Goal: Task Accomplishment & Management: Complete application form

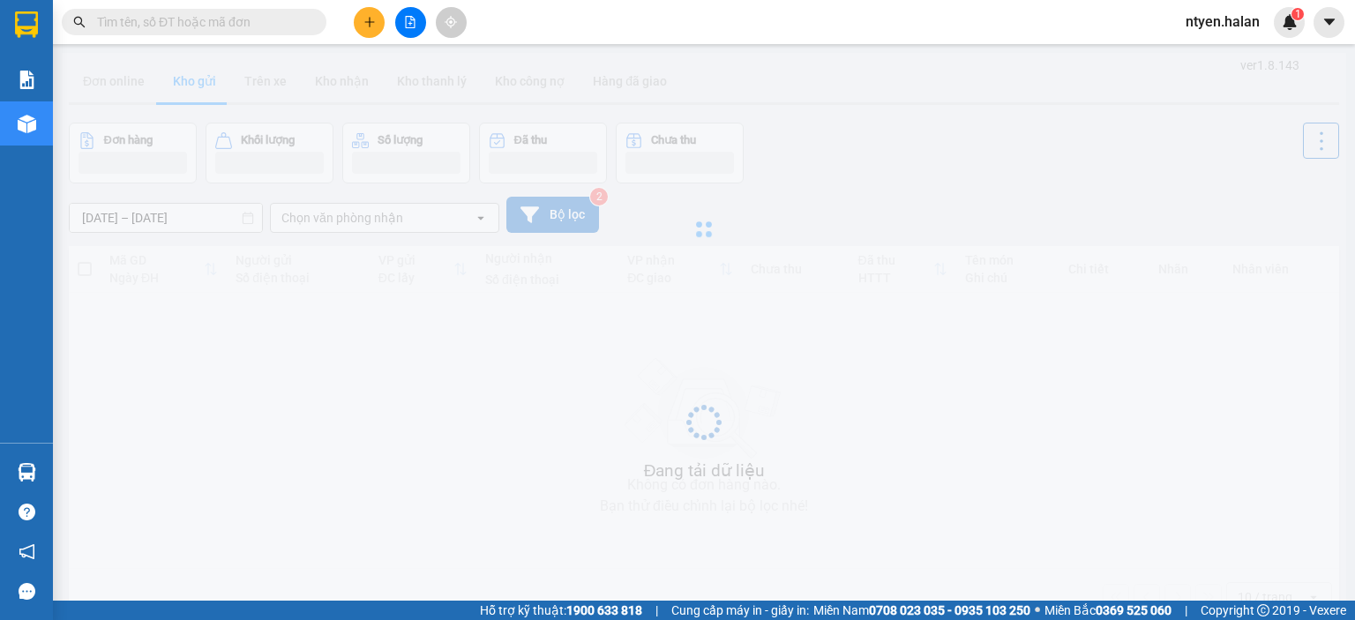
click at [162, 23] on input "text" at bounding box center [201, 21] width 208 height 19
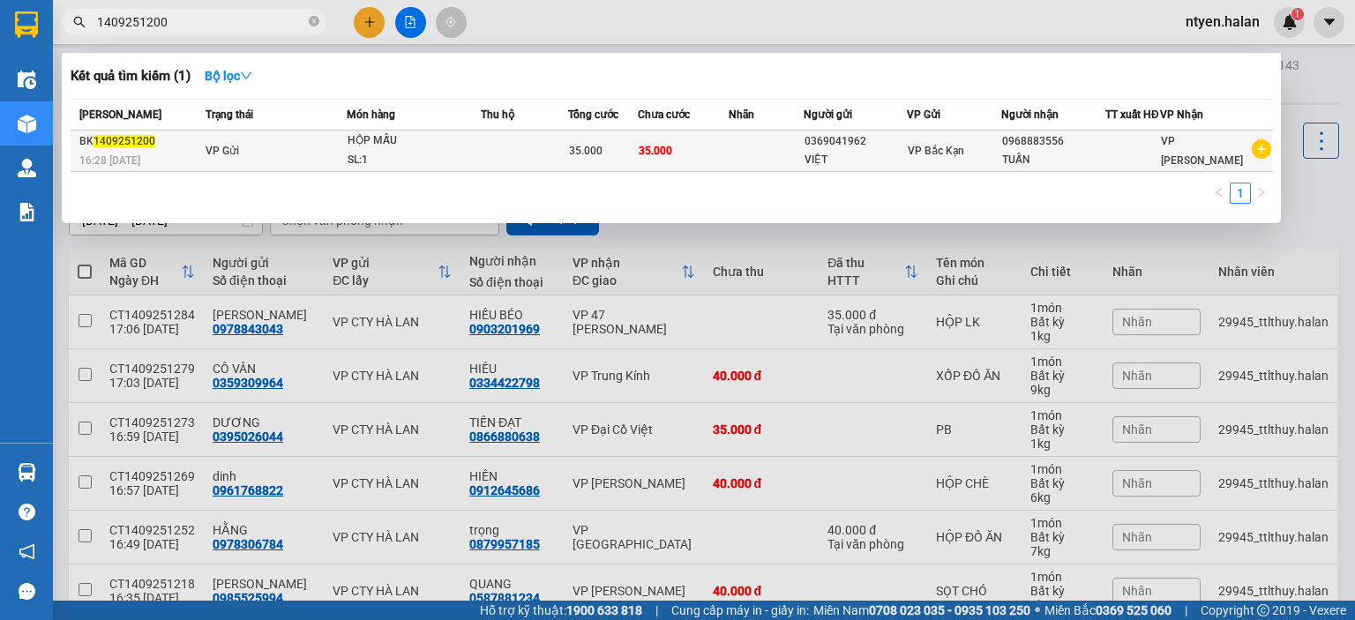
type input "1409251200"
click at [171, 169] on div "16:28 [DATE]" at bounding box center [139, 160] width 121 height 19
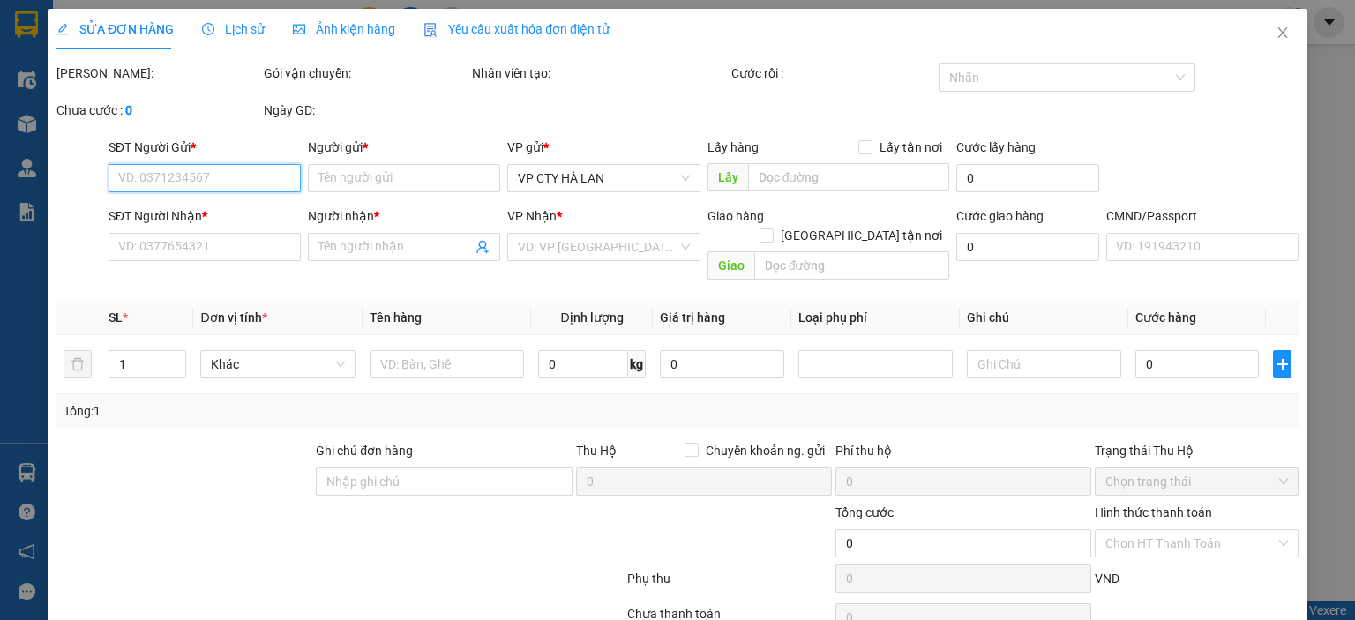
type input "0369041962"
type input "VIỆT"
type input "0968883556"
type input "TUẤN"
type input "35.000"
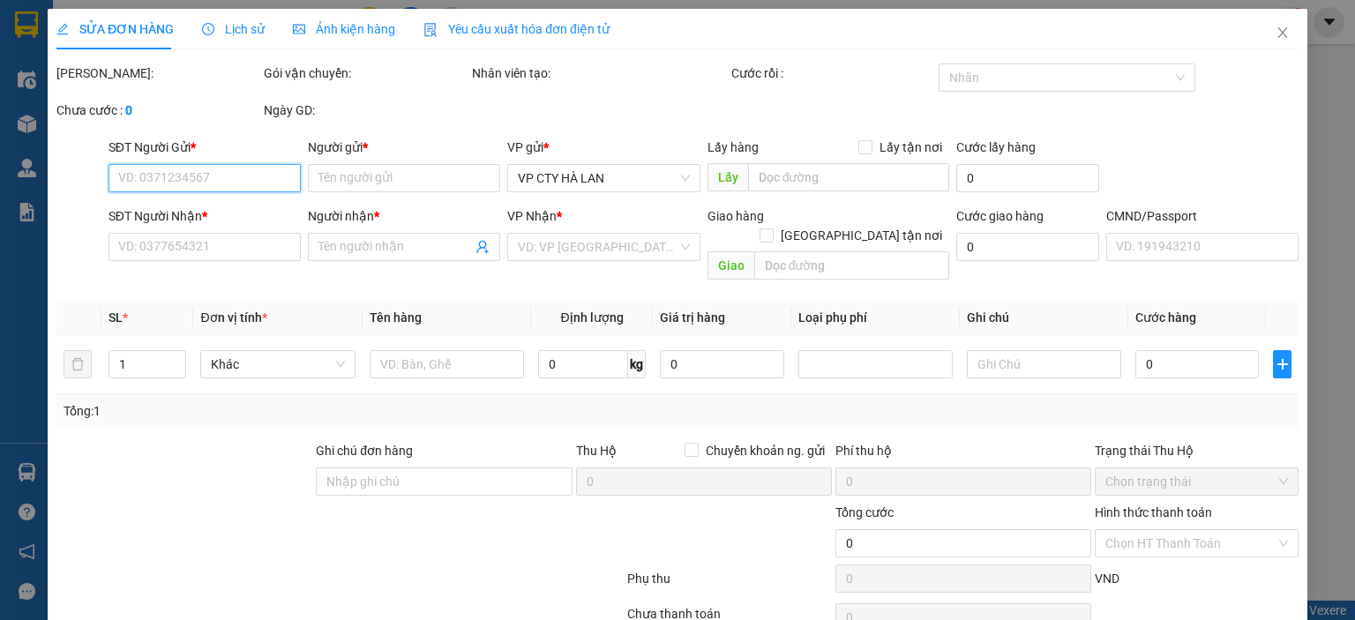
type input "35.000"
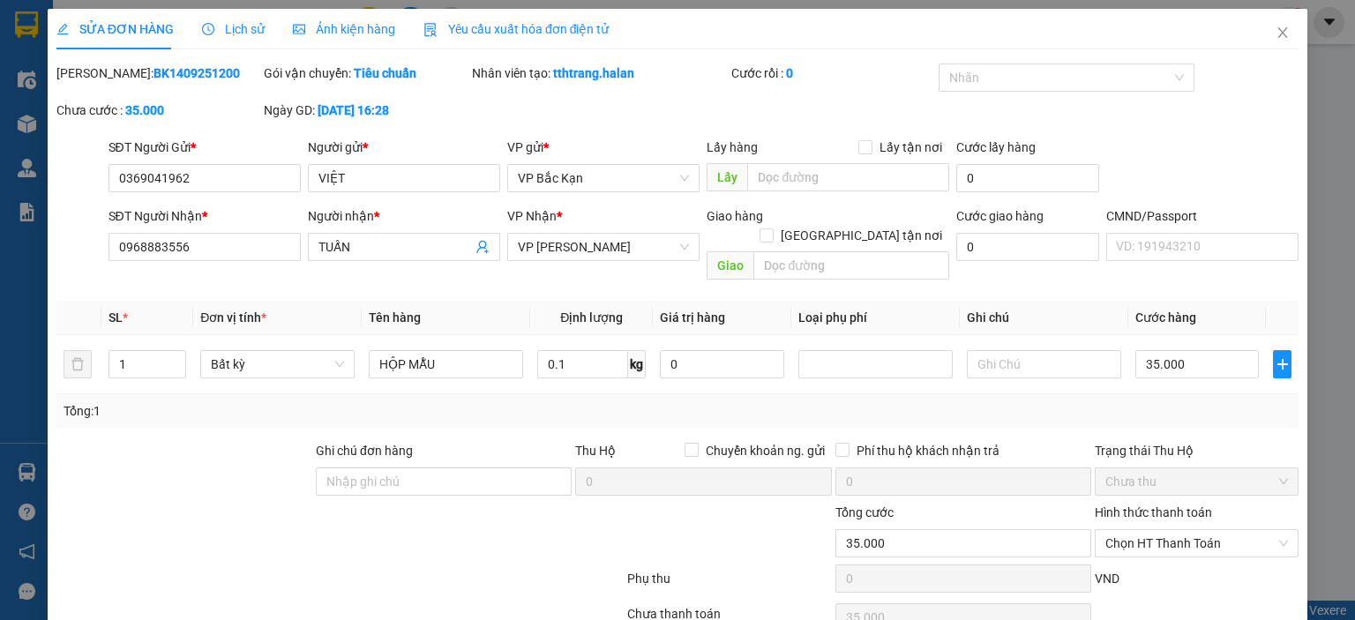
click at [489, 24] on span "Yêu cầu xuất hóa đơn điện tử" at bounding box center [516, 29] width 186 height 14
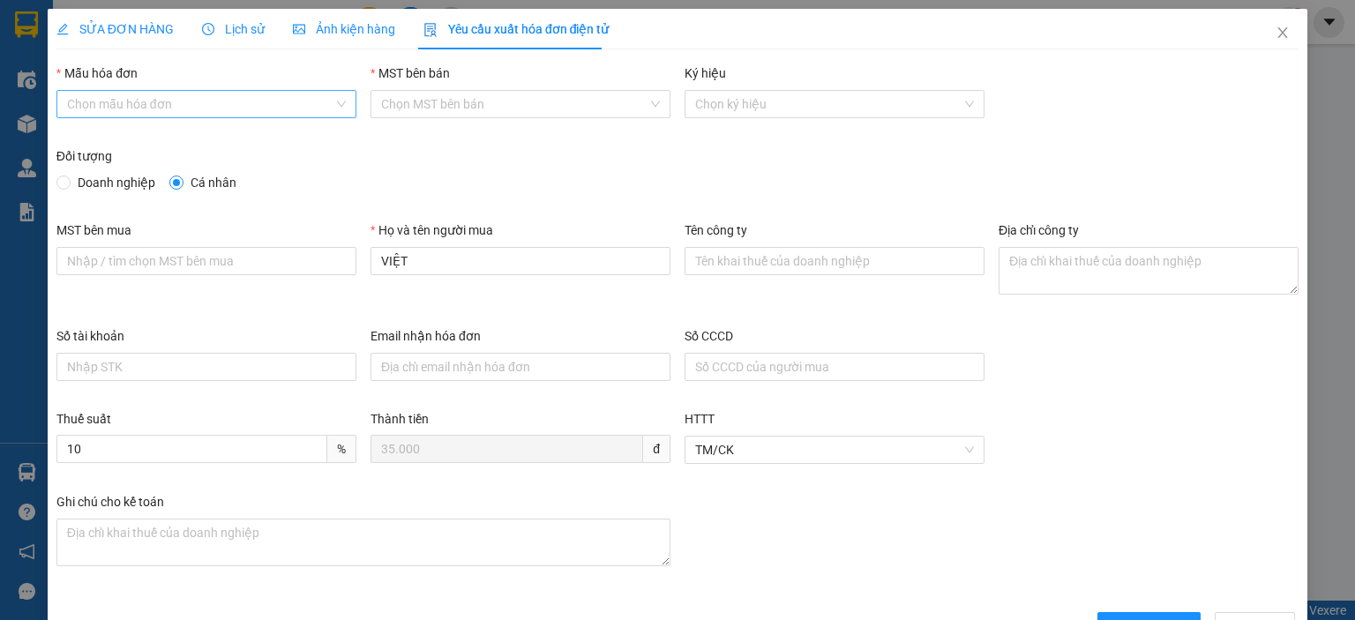
click at [116, 101] on input "Mẫu hóa đơn" at bounding box center [200, 104] width 266 height 26
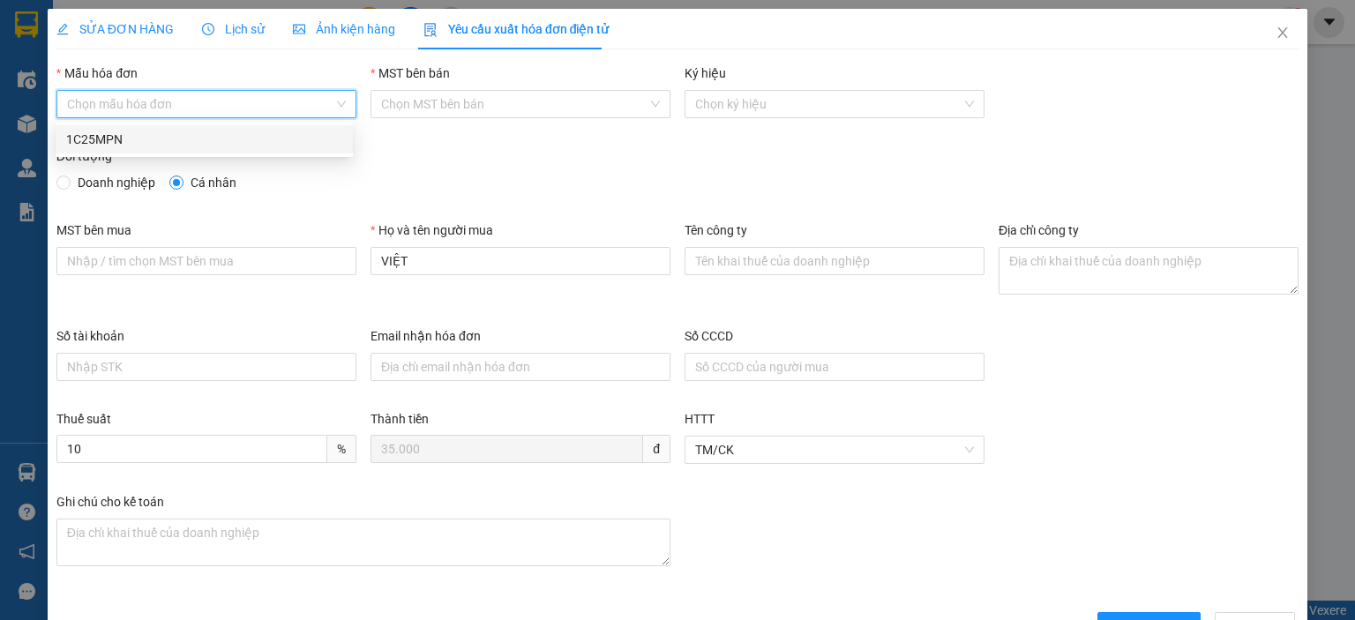
drag, startPoint x: 95, startPoint y: 141, endPoint x: 68, endPoint y: 168, distance: 38.0
click at [94, 143] on div "1C25MPN" at bounding box center [204, 139] width 276 height 19
type input "8"
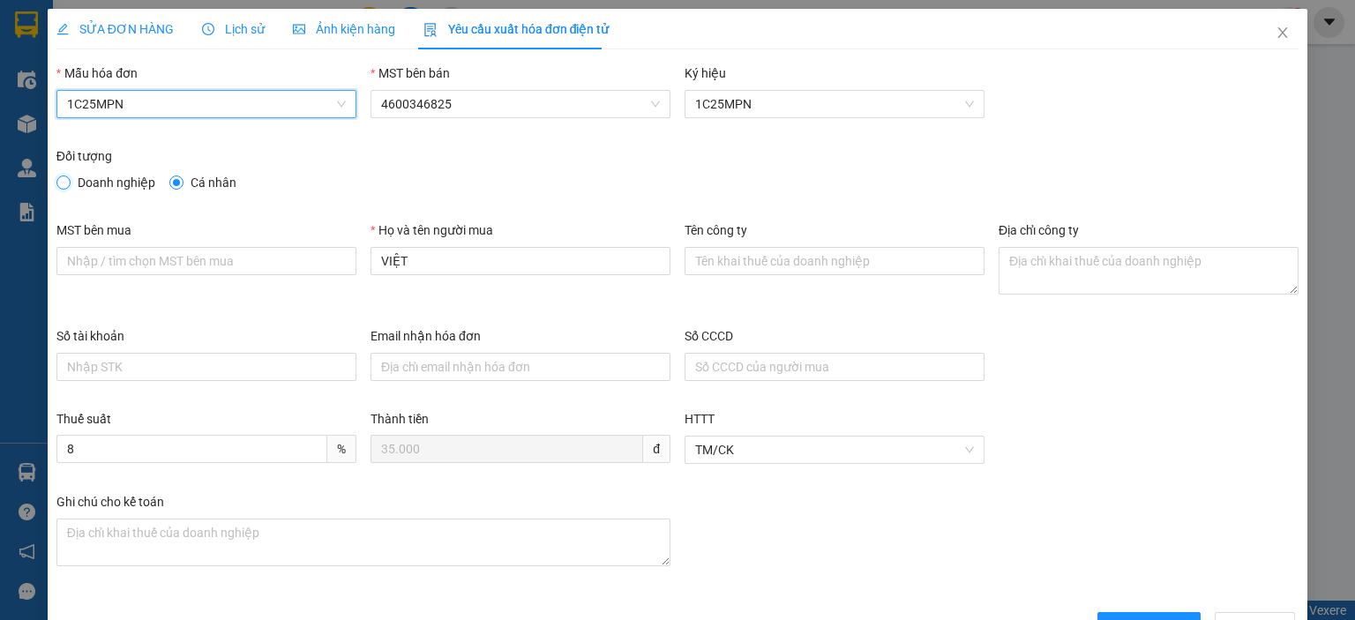
click at [63, 184] on input "Doanh nghiệp" at bounding box center [62, 181] width 12 height 12
radio input "true"
radio input "false"
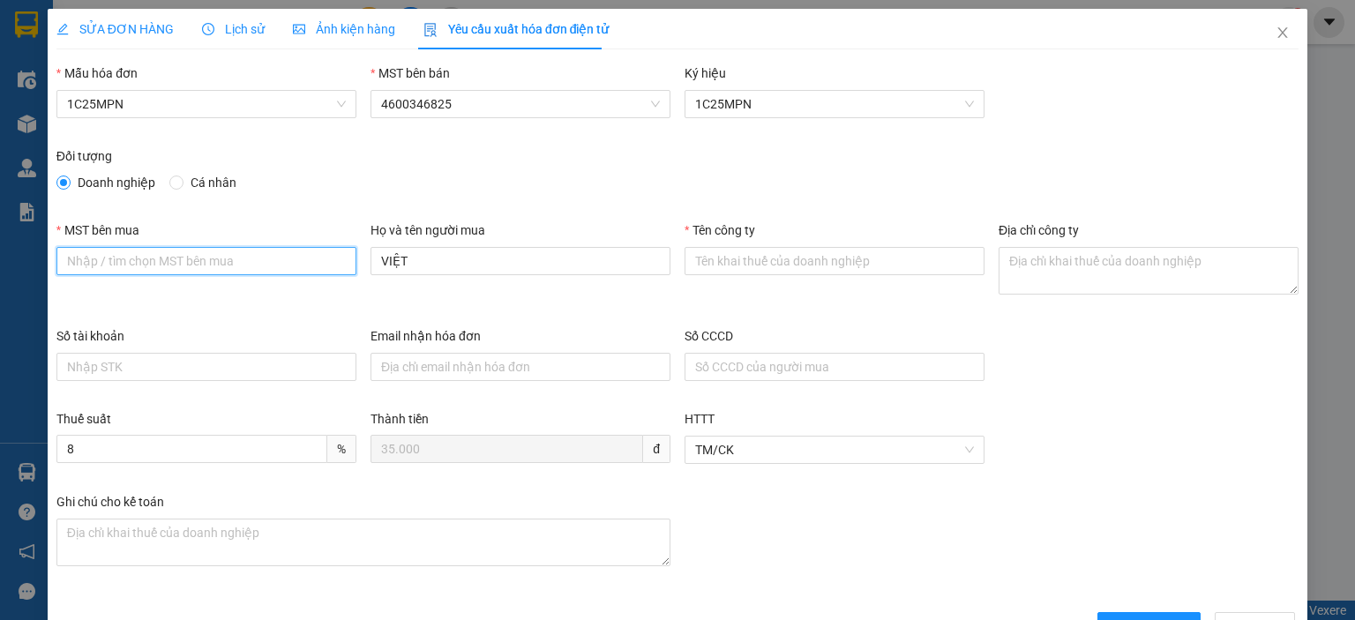
click at [321, 262] on input "MST bên mua" at bounding box center [206, 261] width 300 height 28
paste input "2300898187"
type input "2300898187"
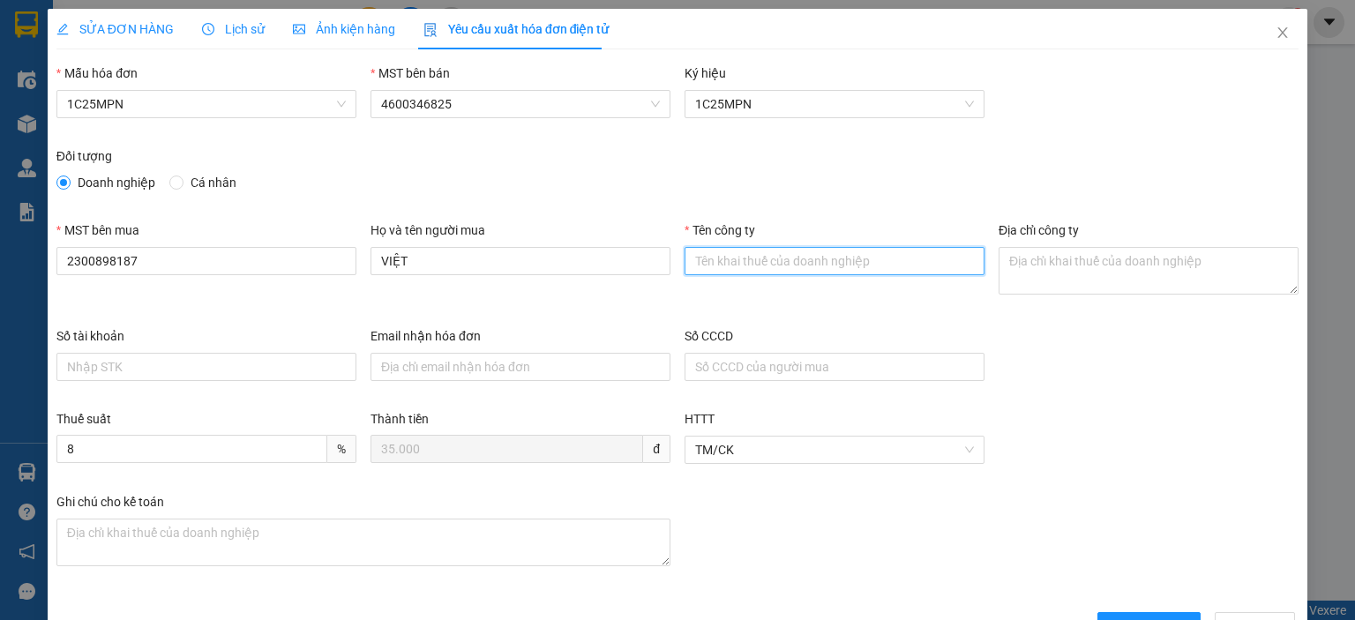
click at [854, 260] on input "Tên công ty" at bounding box center [834, 261] width 300 height 28
paste input "CÔNG TY TNHH THƯƠNG MẠI DỊCH VỤ Y TẾ BẠCH MAI"
click at [849, 260] on input "CÔNG TY TNHH THƯƠNG MẠI DỊCH VỤ Y TẾ BẠCH MAI" at bounding box center [834, 261] width 300 height 28
type input "CÔNG TY TNHH THƯƠNG MẠI DỊCH VỤ Y TẾ BẠCH MAI"
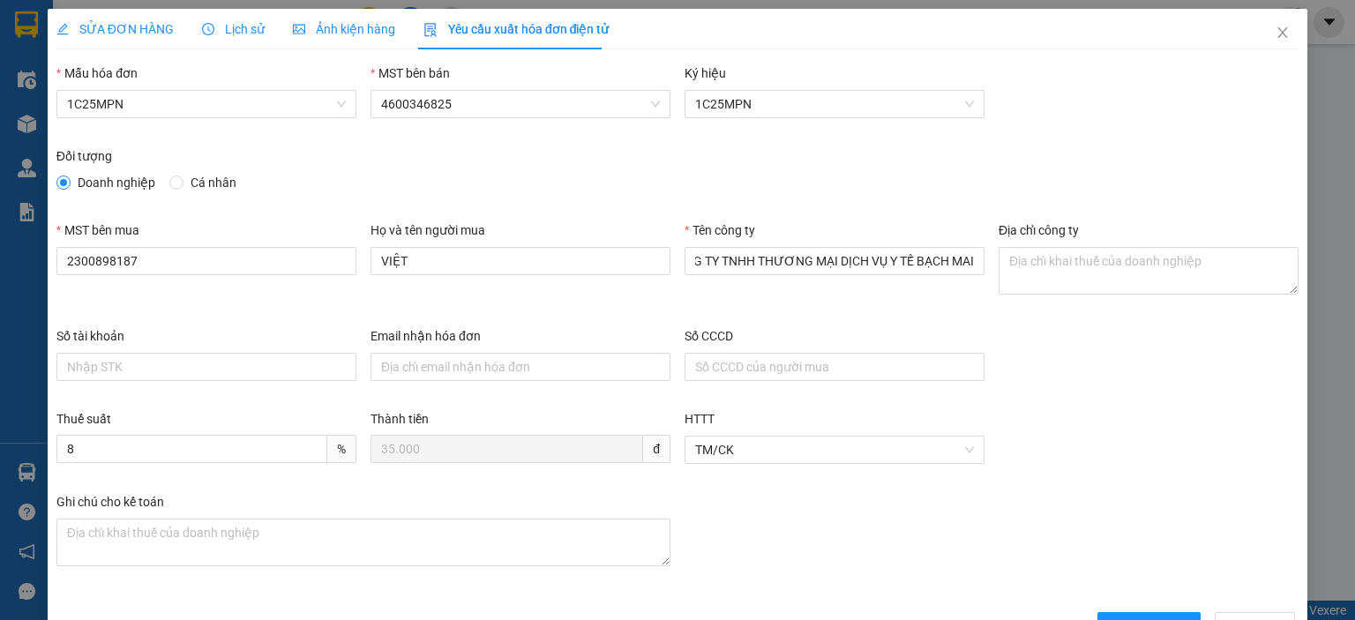
scroll to position [0, 0]
click at [1009, 271] on textarea "Địa chỉ công ty" at bounding box center [1148, 271] width 300 height 48
paste textarea "Số nhà [STREET_ADDRESS]."
click at [1033, 283] on textarea "Số nhà [STREET_ADDRESS]." at bounding box center [1148, 271] width 300 height 48
click at [1037, 285] on textarea "Số nhà [STREET_ADDRESS]." at bounding box center [1148, 271] width 300 height 48
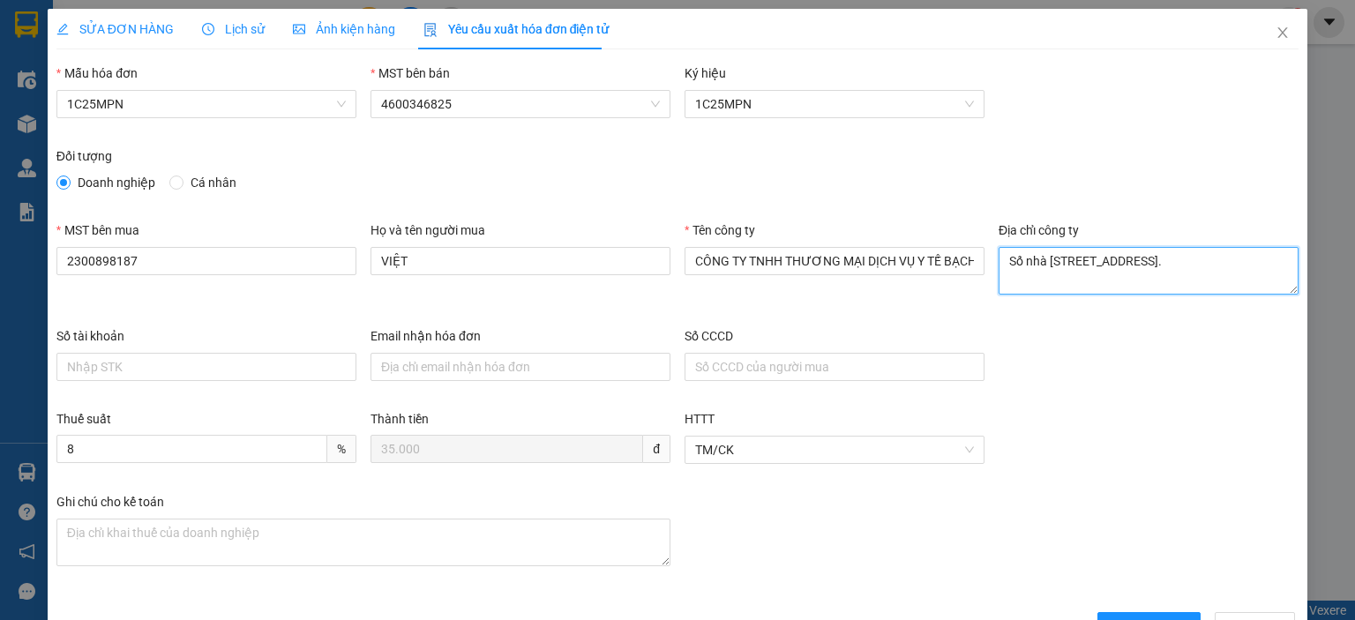
type textarea "Số nhà [STREET_ADDRESS]."
click at [125, 27] on span "SỬA ĐƠN HÀNG" at bounding box center [114, 29] width 117 height 14
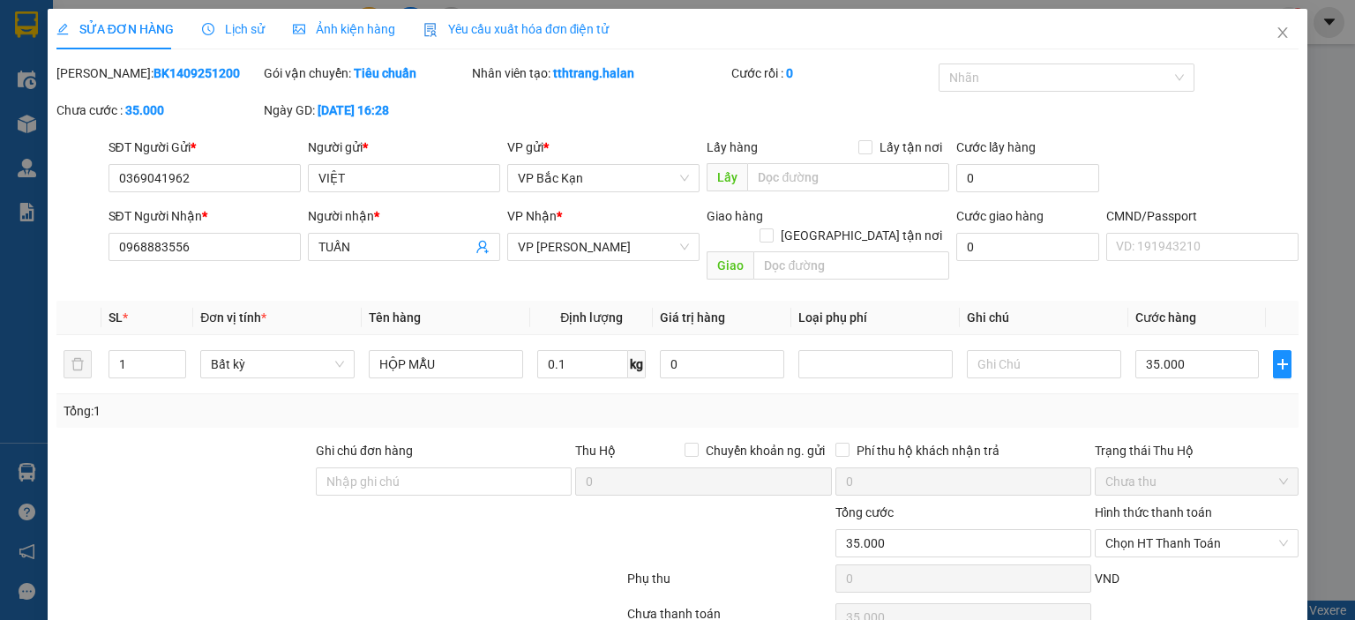
click at [474, 32] on span "Yêu cầu xuất hóa đơn điện tử" at bounding box center [516, 29] width 186 height 14
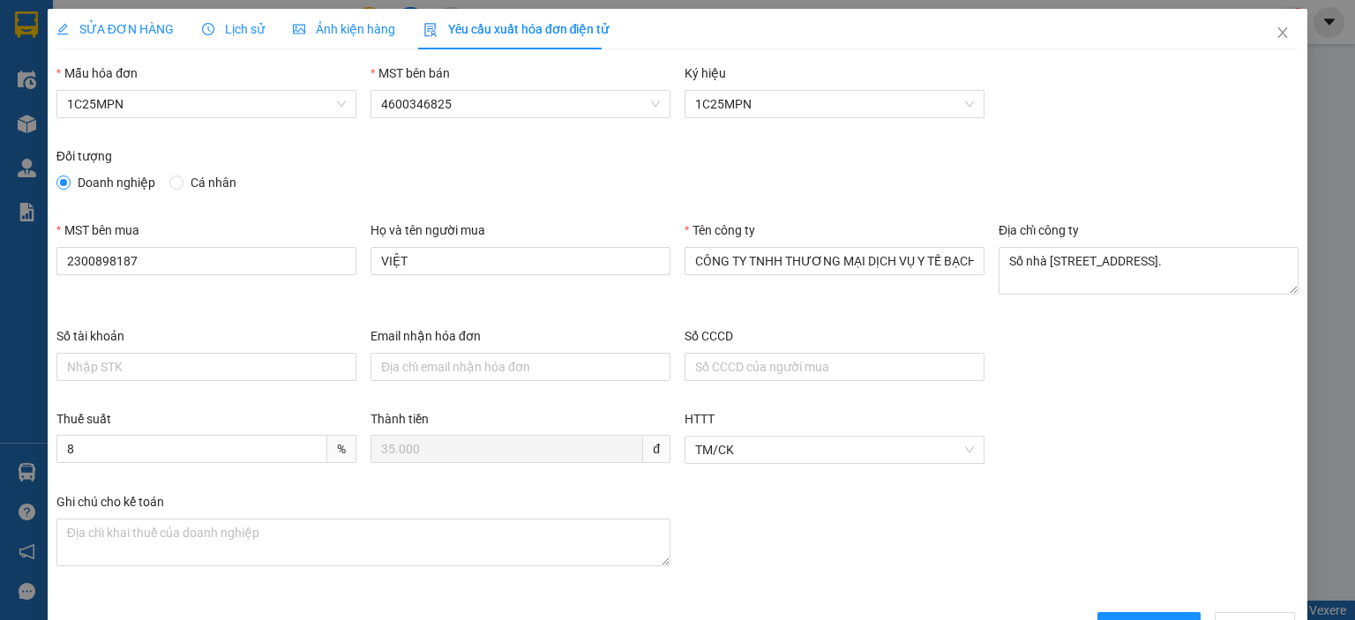
click at [101, 32] on span "SỬA ĐƠN HÀNG" at bounding box center [114, 29] width 117 height 14
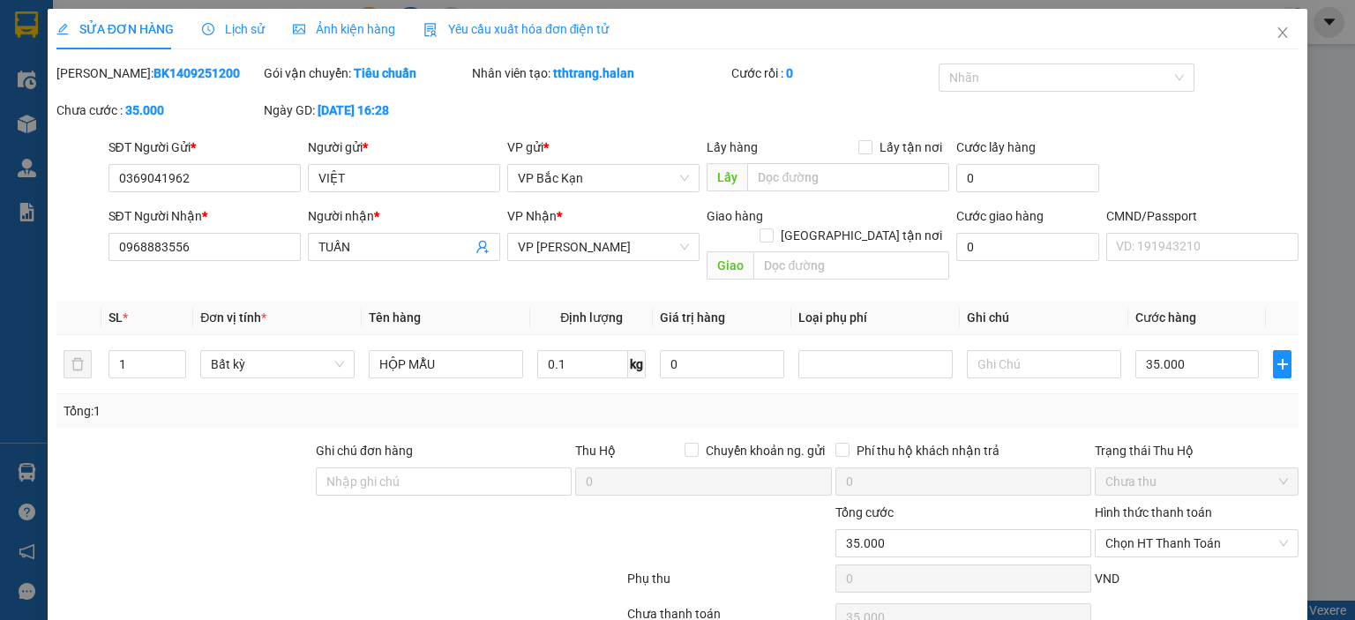
click at [483, 34] on span "Yêu cầu xuất hóa đơn điện tử" at bounding box center [516, 29] width 186 height 14
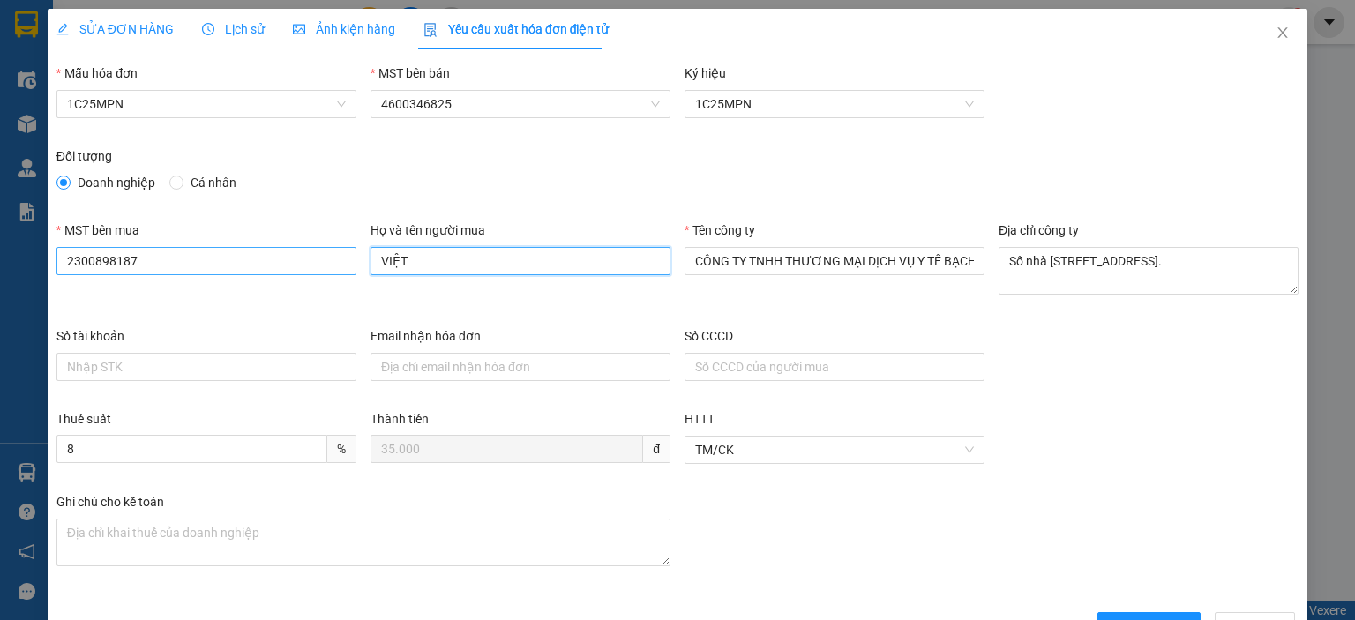
drag, startPoint x: 396, startPoint y: 264, endPoint x: 340, endPoint y: 260, distance: 56.5
click at [337, 264] on div "MST bên mua 2300898187 Họ và tên người mua VIỆT Tên công ty CÔNG TY TNHH THƯƠNG…" at bounding box center [677, 273] width 1256 height 106
type input "/"
type input "Tuấn"
drag, startPoint x: 473, startPoint y: 258, endPoint x: 356, endPoint y: 260, distance: 116.4
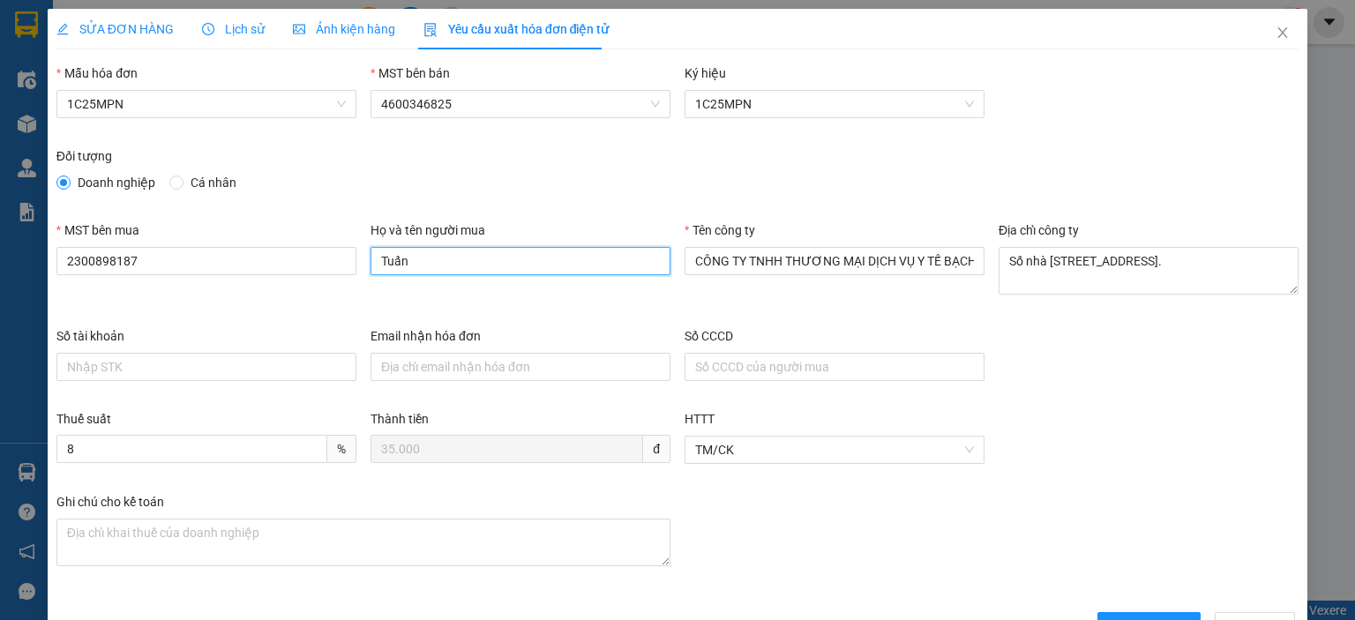
click at [356, 260] on div "MST bên mua 2300898187 Họ và tên người mua Tuấn Tên công ty CÔNG TY TNHH THƯƠNG…" at bounding box center [677, 273] width 1256 height 106
paste input "[PERSON_NAME]"
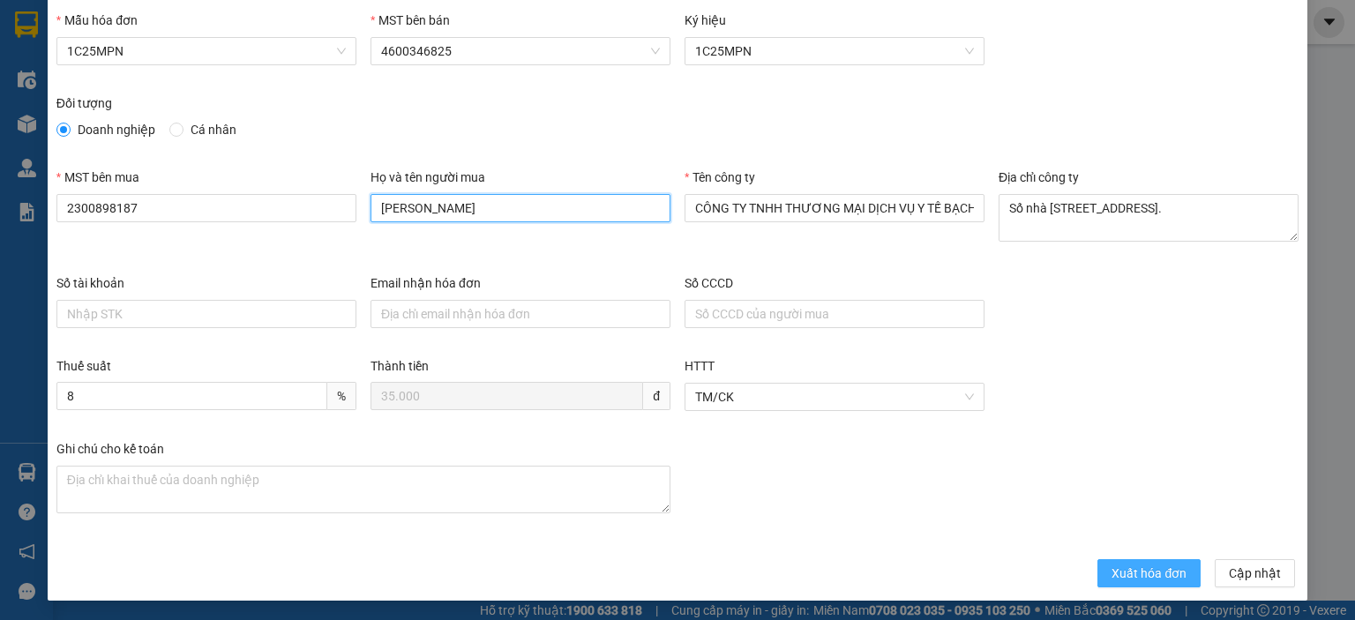
type input "[PERSON_NAME]"
click at [1122, 564] on span "Xuất hóa đơn" at bounding box center [1148, 573] width 75 height 19
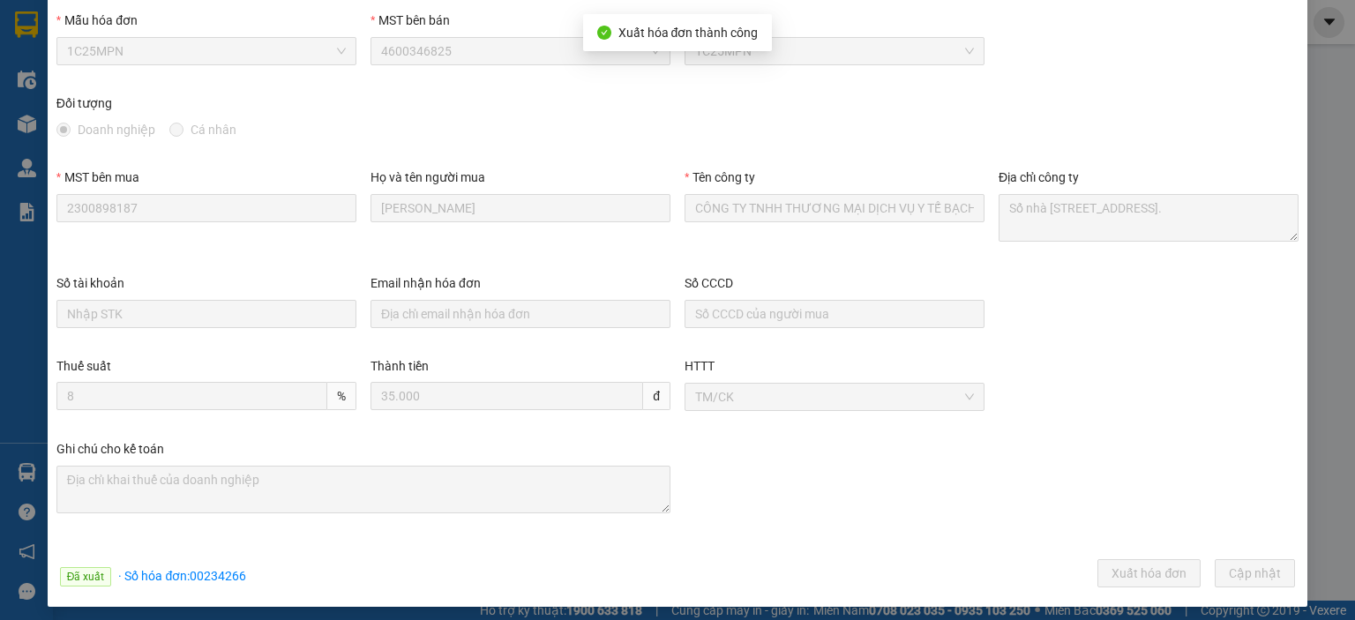
click at [219, 575] on span "· Số hóa đơn: 00234266" at bounding box center [182, 576] width 128 height 14
click at [218, 575] on span "· Số hóa đơn: 00234266" at bounding box center [182, 576] width 128 height 14
copy span "00234266"
